Goal: Book appointment/travel/reservation

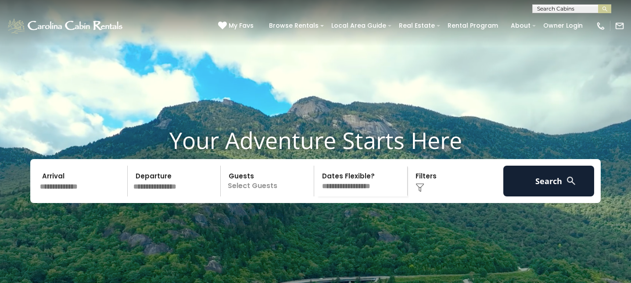
click at [74, 179] on input "text" at bounding box center [82, 181] width 91 height 31
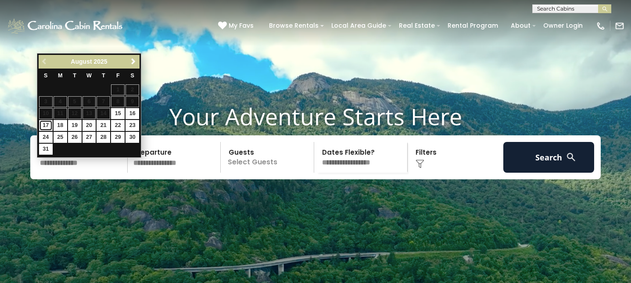
click at [47, 124] on link "17" at bounding box center [46, 125] width 14 height 11
type input "*******"
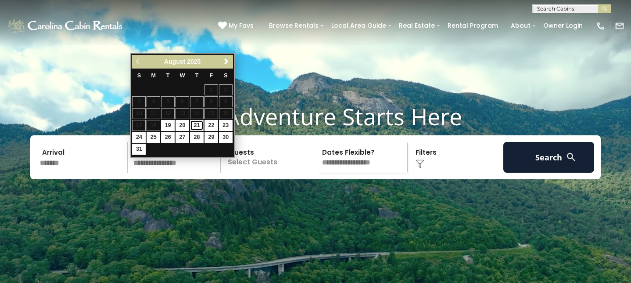
click at [198, 125] on link "21" at bounding box center [197, 125] width 14 height 11
type input "*******"
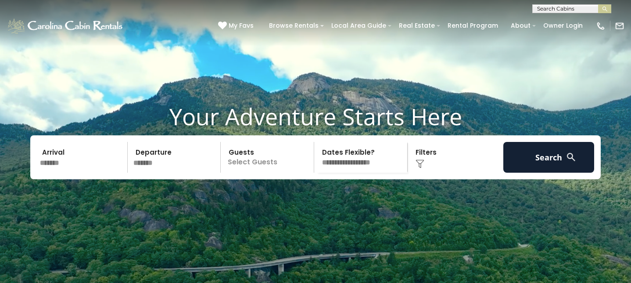
click at [264, 173] on p "Select Guests" at bounding box center [268, 157] width 90 height 31
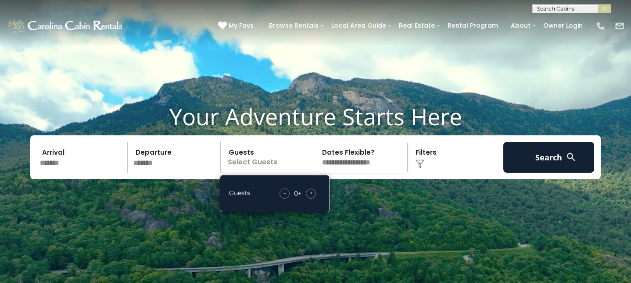
click at [315, 198] on div "+" at bounding box center [311, 193] width 10 height 10
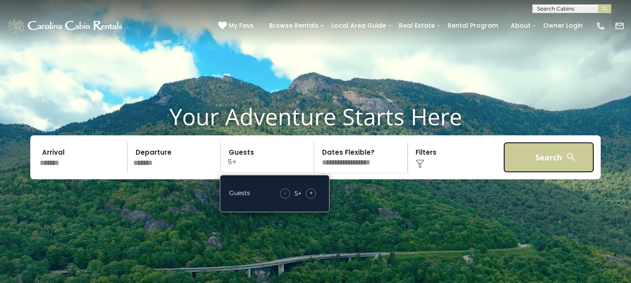
click at [543, 172] on button "Search" at bounding box center [549, 157] width 91 height 31
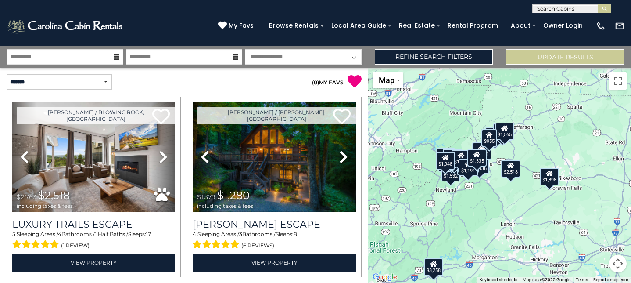
drag, startPoint x: 534, startPoint y: 209, endPoint x: 494, endPoint y: 230, distance: 45.4
click at [494, 230] on div "$2,518 $1,280 $1,971 $3,258 $1,986 $2,274 $2,456 $1,926 $1,137 $1,049 $2,885 $1…" at bounding box center [499, 175] width 263 height 215
click at [619, 262] on button "Map camera controls" at bounding box center [618, 264] width 18 height 18
click at [597, 217] on button "Zoom in" at bounding box center [597, 220] width 18 height 18
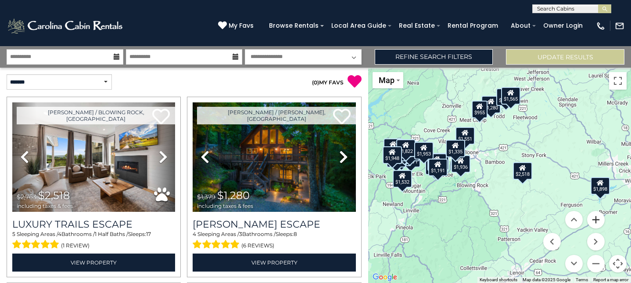
click at [597, 217] on button "Zoom in" at bounding box center [597, 220] width 18 height 18
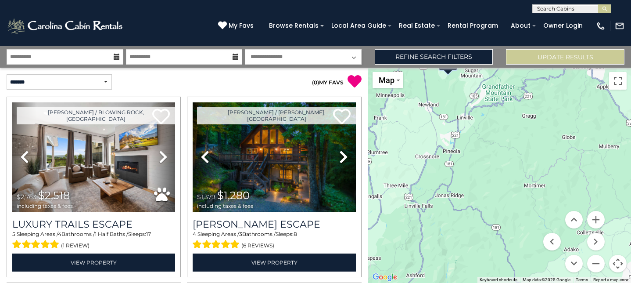
drag, startPoint x: 411, startPoint y: 203, endPoint x: 555, endPoint y: 75, distance: 193.4
click at [555, 75] on div "$2,518 $1,280 $1,971 $3,258 $1,986 $2,274 $2,456 $1,926 $1,137 $1,049 $2,885 $1…" at bounding box center [499, 175] width 263 height 215
click at [597, 264] on button "Zoom out" at bounding box center [597, 264] width 18 height 18
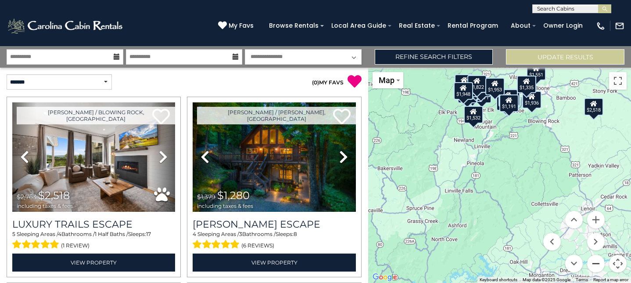
click at [597, 264] on button "Zoom out" at bounding box center [597, 264] width 18 height 18
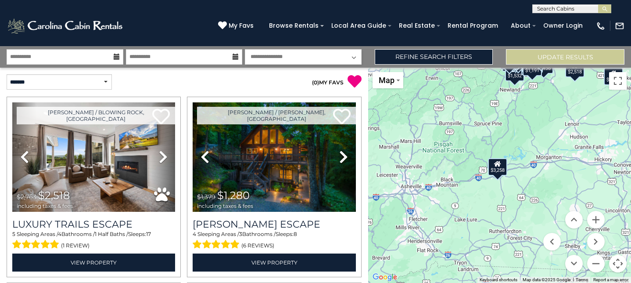
drag, startPoint x: 500, startPoint y: 256, endPoint x: 528, endPoint y: 185, distance: 76.6
click at [528, 185] on div "$2,518 $1,280 $1,971 $3,258 $1,986 $2,274 $2,456 $1,926 $1,137 $1,049 $2,885 $1…" at bounding box center [499, 175] width 263 height 215
click at [497, 168] on div "$3,258" at bounding box center [497, 167] width 19 height 18
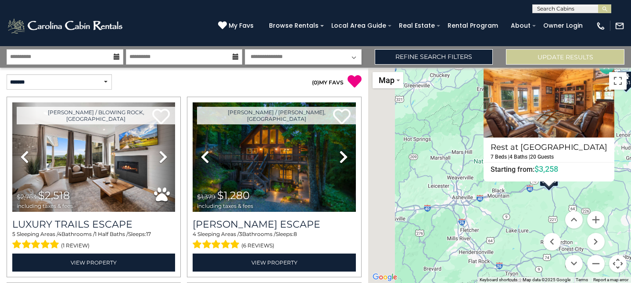
drag, startPoint x: 476, startPoint y: 247, endPoint x: 529, endPoint y: 211, distance: 63.2
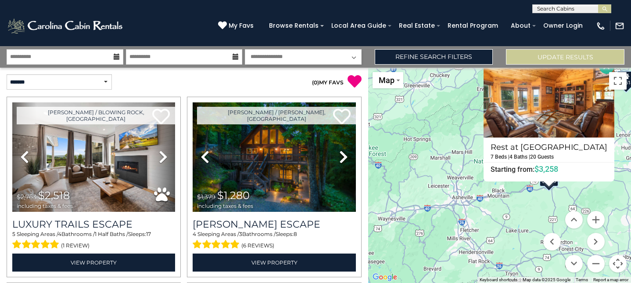
click at [529, 211] on div "$2,518 $1,280 $1,971 $3,258 $1,986 $2,274 $2,456 $1,926 $1,137 $1,049 $2,885 $1…" at bounding box center [499, 175] width 263 height 215
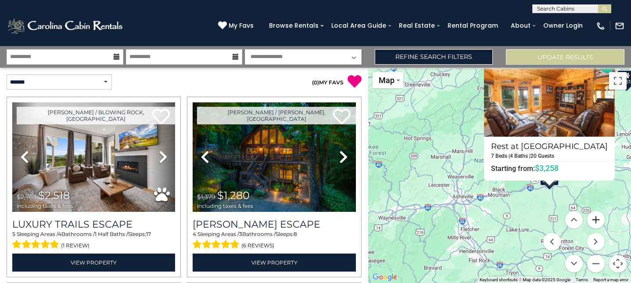
click at [594, 220] on button "Zoom in" at bounding box center [597, 220] width 18 height 18
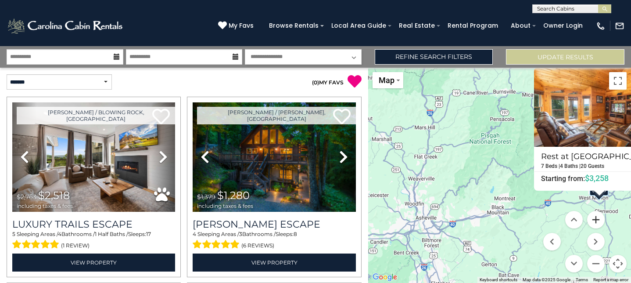
click at [594, 220] on button "Zoom in" at bounding box center [597, 220] width 18 height 18
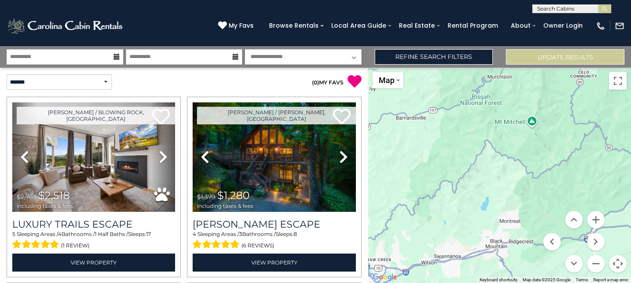
click at [359, 79] on icon at bounding box center [355, 81] width 14 height 14
click at [556, 60] on button "Update Results" at bounding box center [565, 56] width 119 height 15
